Goal: Information Seeking & Learning: Understand process/instructions

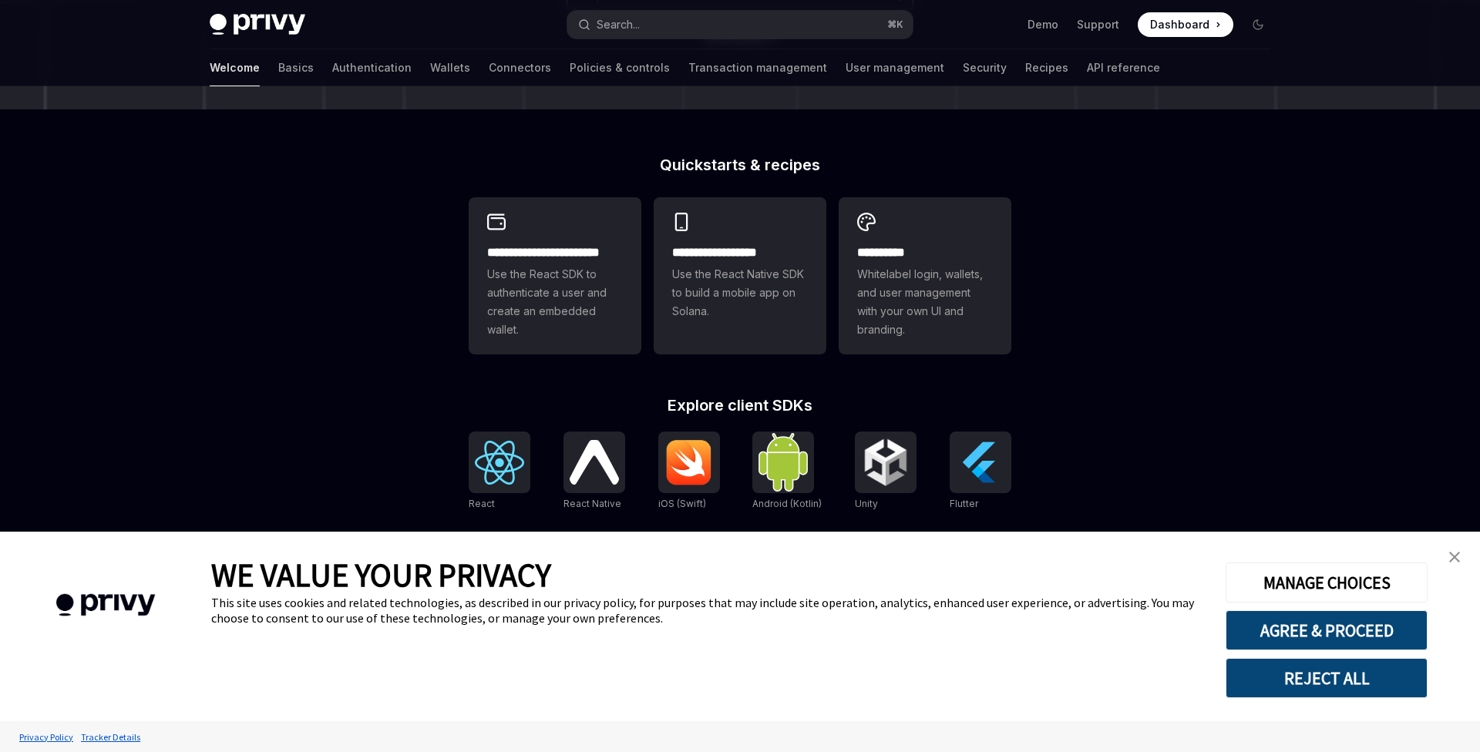
scroll to position [473, 0]
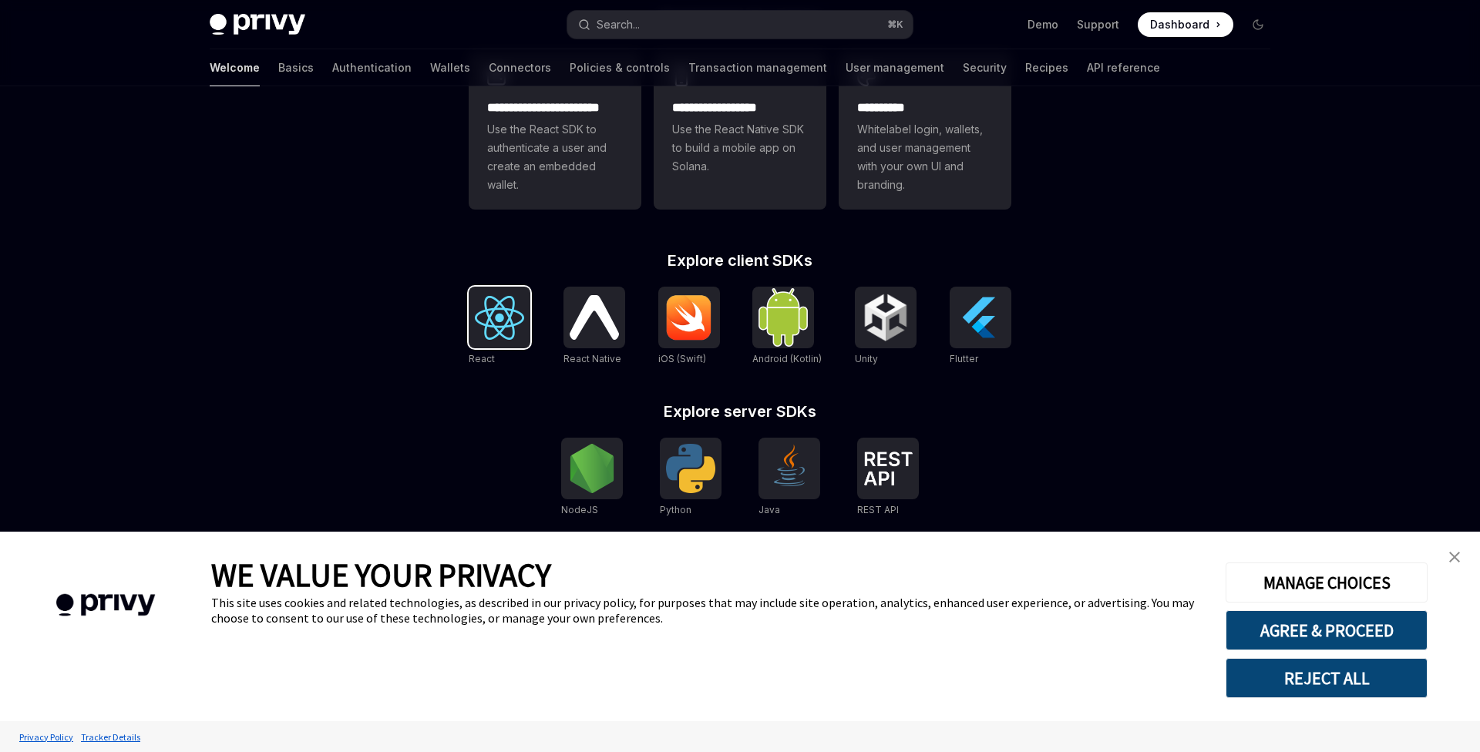
click at [469, 338] on div at bounding box center [500, 318] width 62 height 62
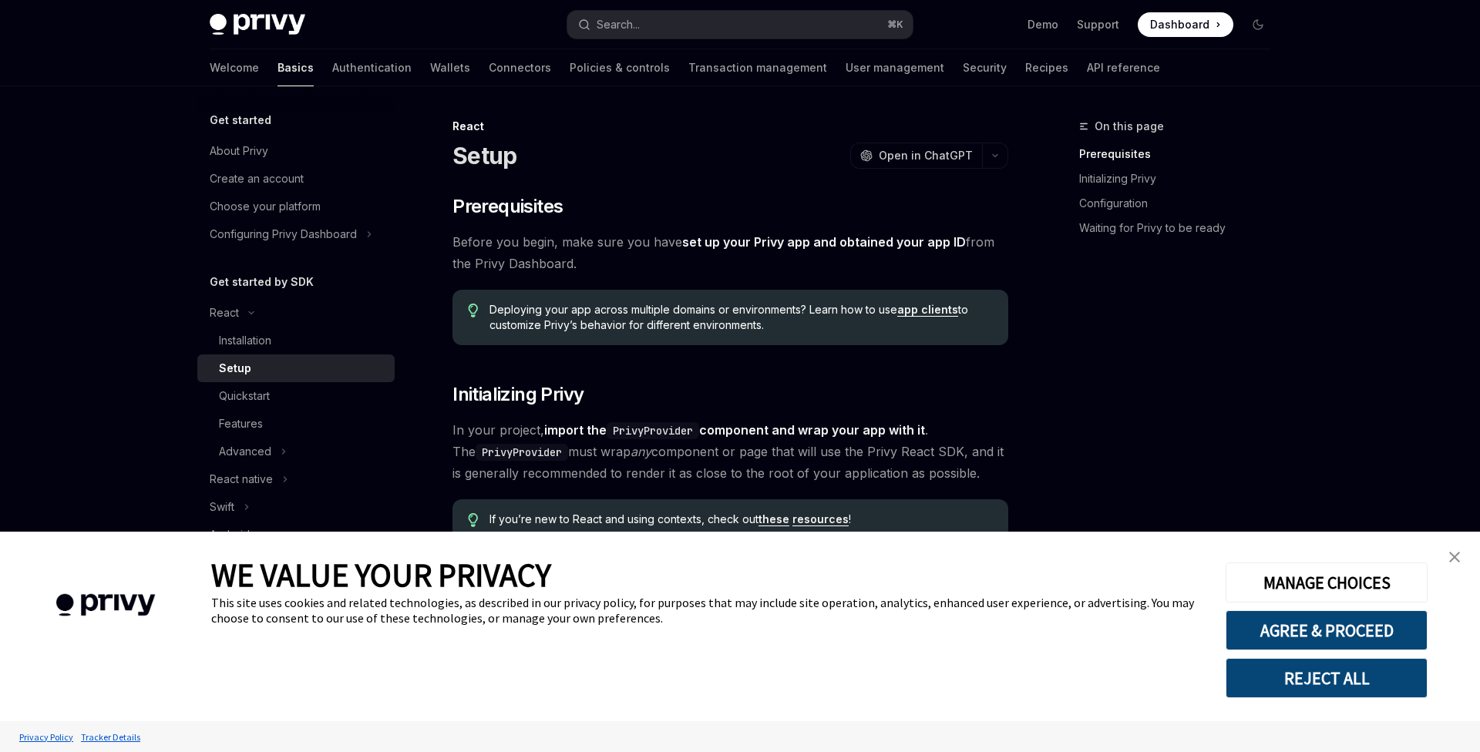
scroll to position [459, 0]
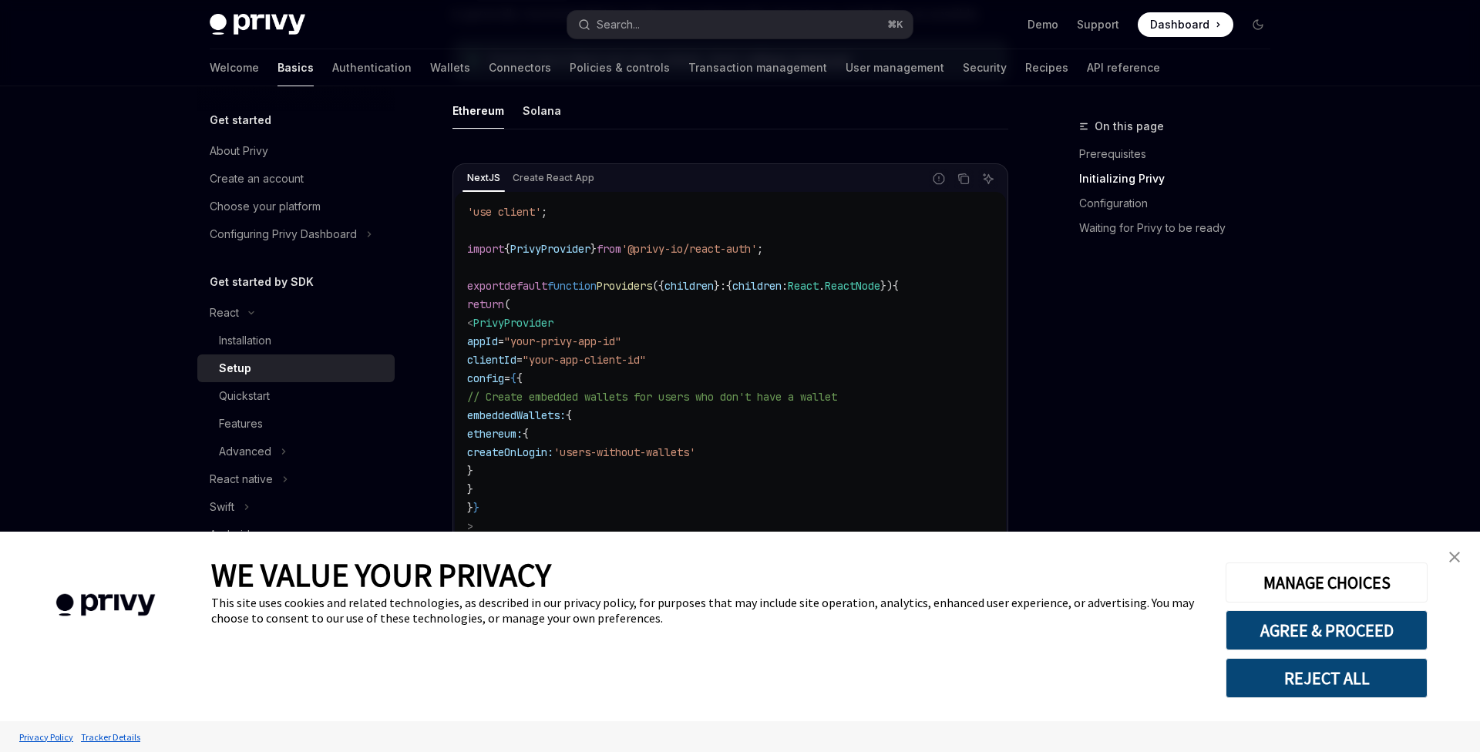
click at [1178, 22] on span "Dashboard" at bounding box center [1179, 24] width 59 height 15
